Goal: Find specific page/section

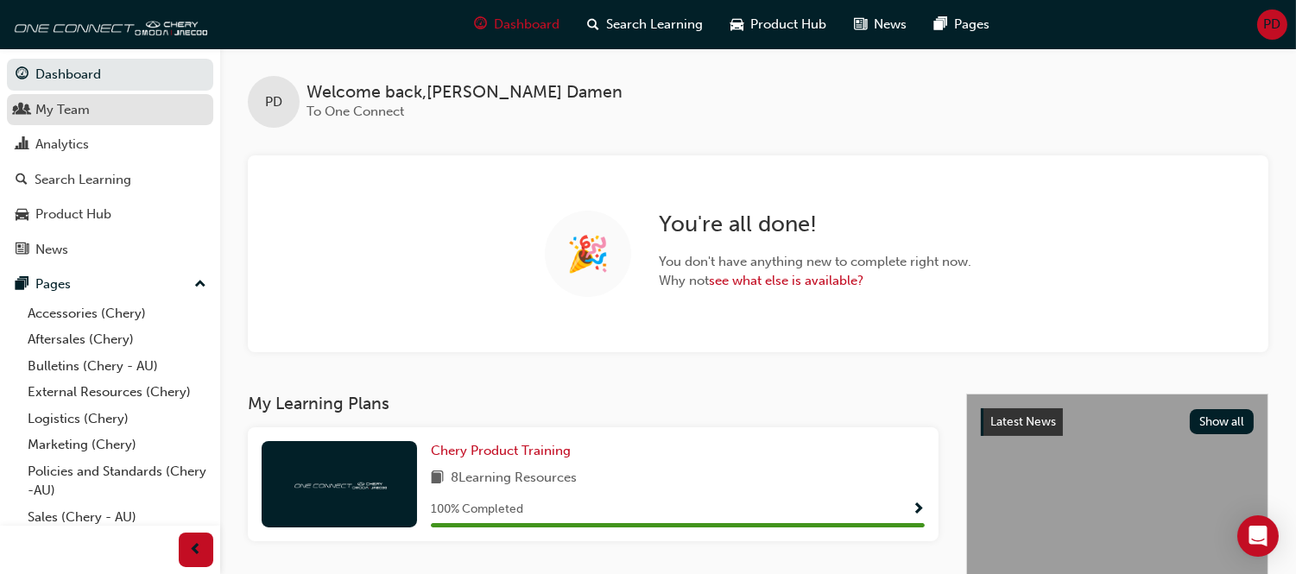
click at [83, 106] on div "My Team" at bounding box center [62, 110] width 54 height 20
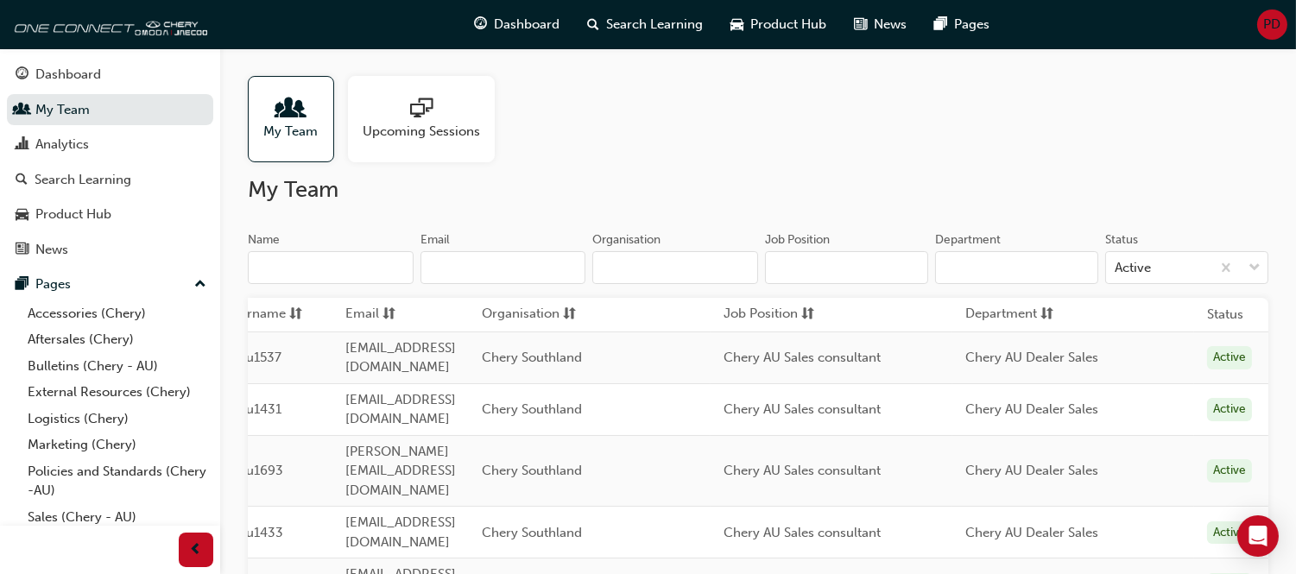
click at [1266, 27] on span "PD" at bounding box center [1272, 25] width 17 height 20
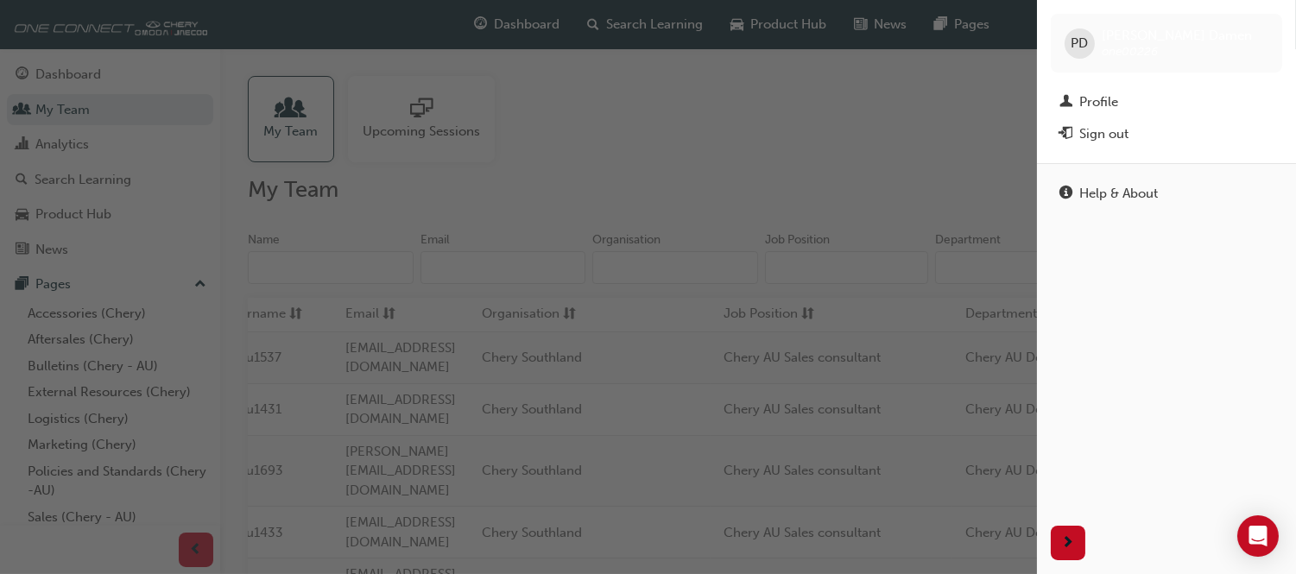
click at [787, 169] on div "button" at bounding box center [518, 287] width 1037 height 574
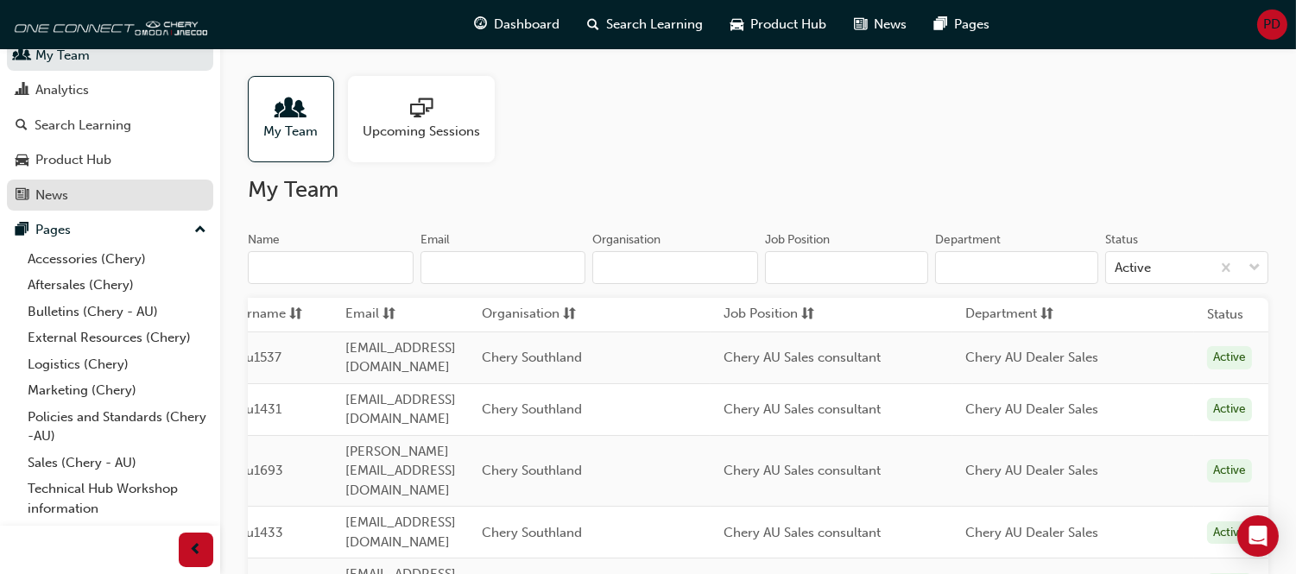
scroll to position [110, 0]
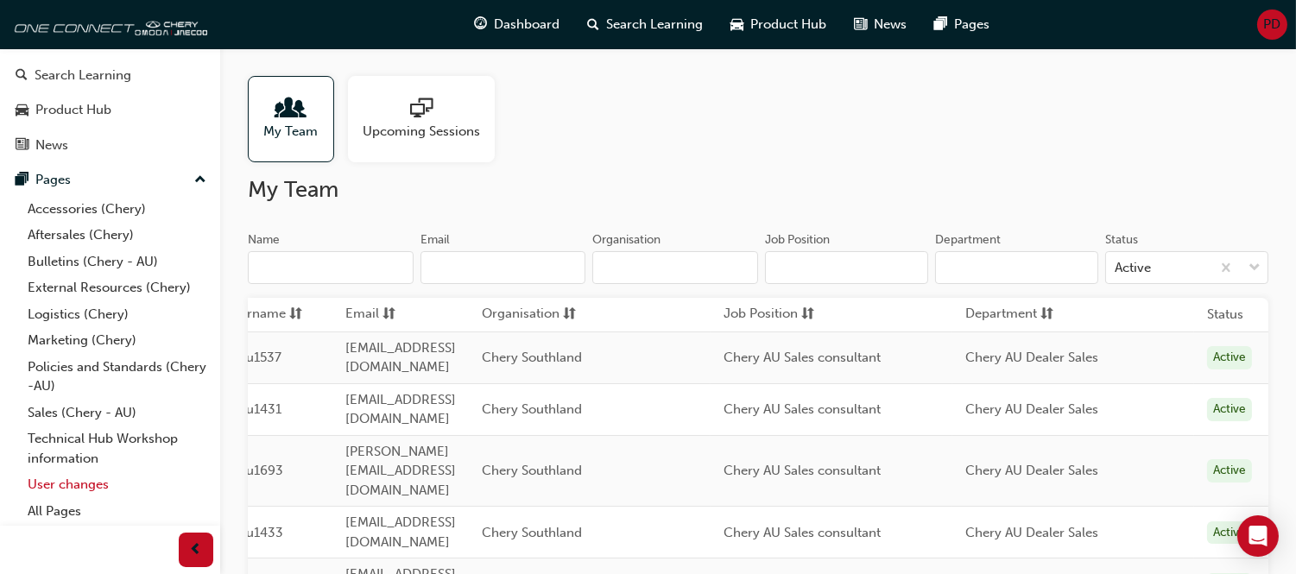
click at [66, 479] on link "User changes" at bounding box center [117, 484] width 192 height 27
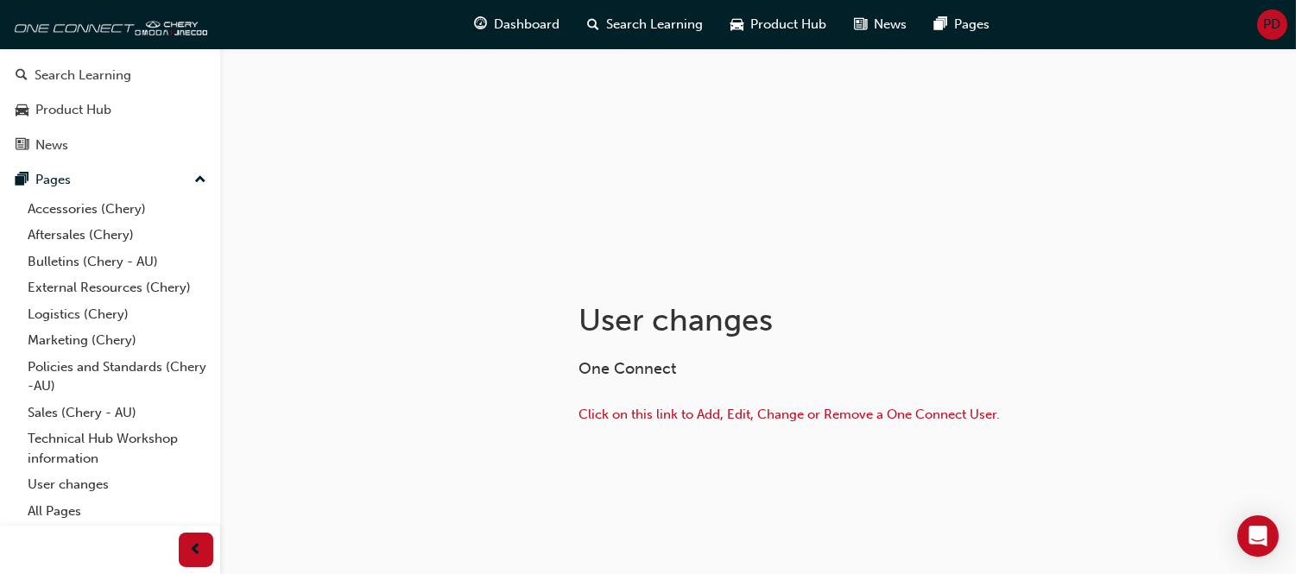
scroll to position [148, 0]
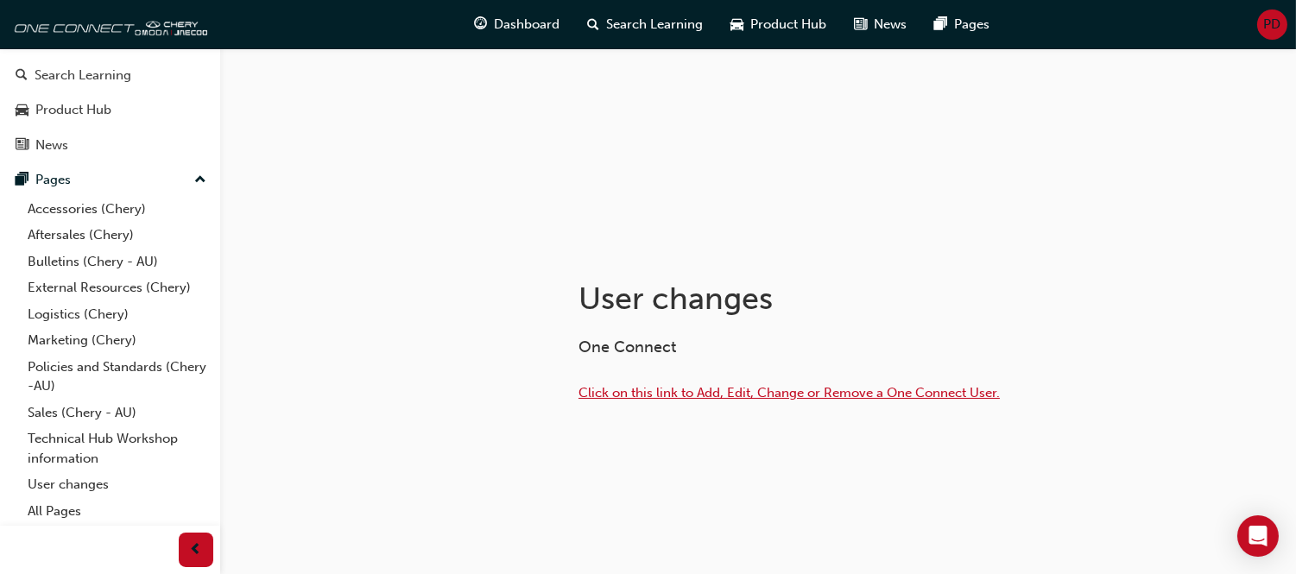
click at [778, 398] on span "Click on this link to Add, Edit, Change or Remove a One Connect User." at bounding box center [788, 393] width 421 height 16
